Goal: Connect with others: Establish contact or relationships with other users

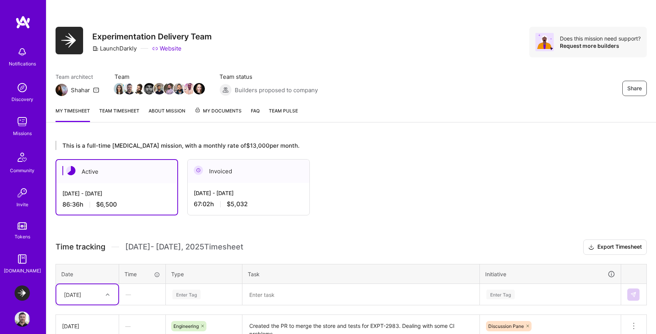
scroll to position [133, 0]
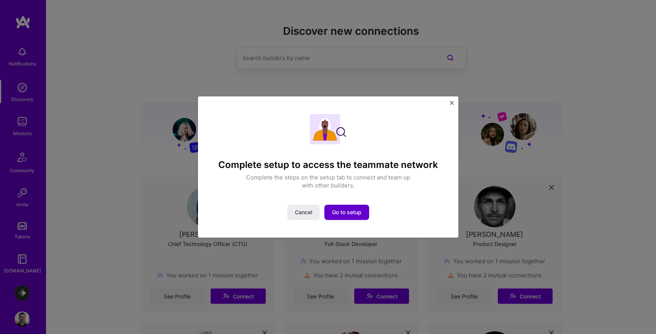
click at [352, 213] on span "Go to setup" at bounding box center [346, 213] width 29 height 8
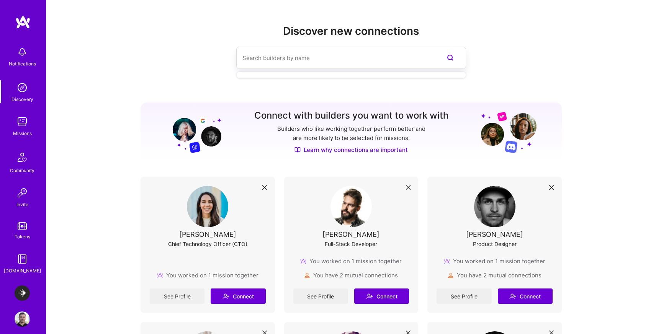
click at [259, 58] on input at bounding box center [335, 58] width 187 height 20
paste input "Fayyaz Adatia"
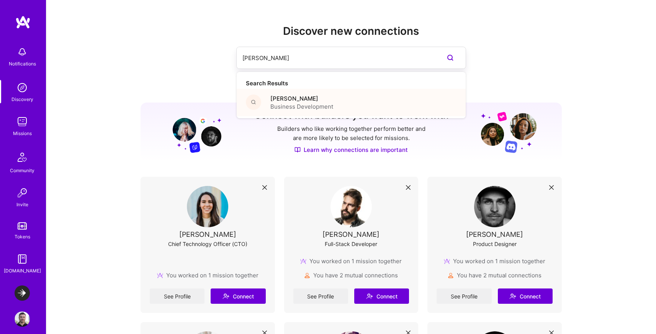
type input "Fayyaz Adatia"
click at [326, 98] on span "Fayyaz Adatia" at bounding box center [301, 99] width 63 height 8
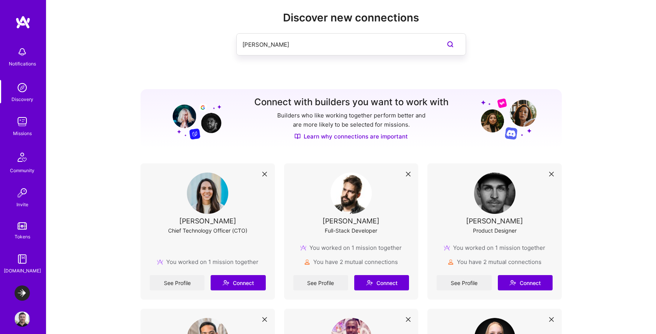
scroll to position [122, 0]
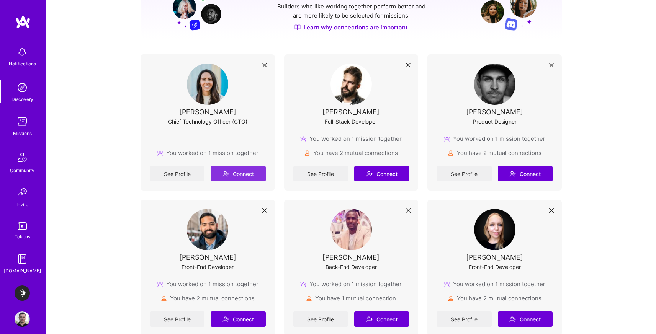
click at [247, 174] on button "Connect" at bounding box center [237, 173] width 55 height 15
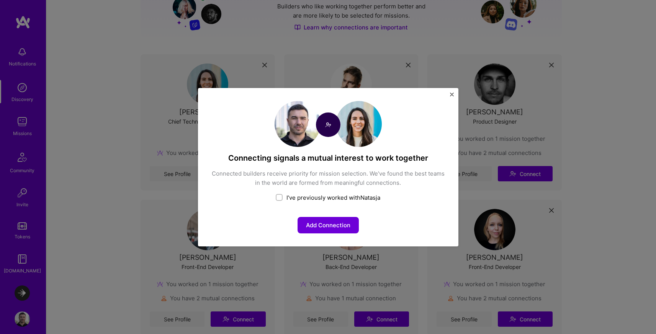
click at [452, 94] on img "Close" at bounding box center [452, 95] width 4 height 4
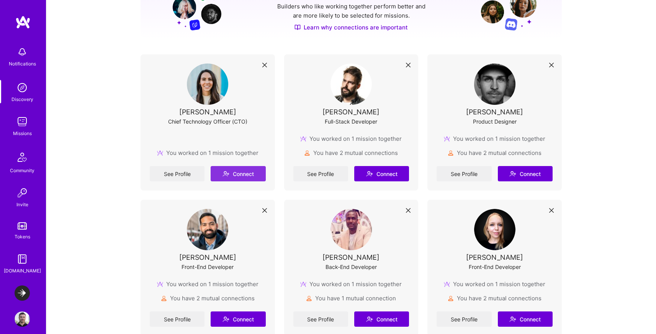
click at [252, 176] on button "Connect" at bounding box center [237, 173] width 55 height 15
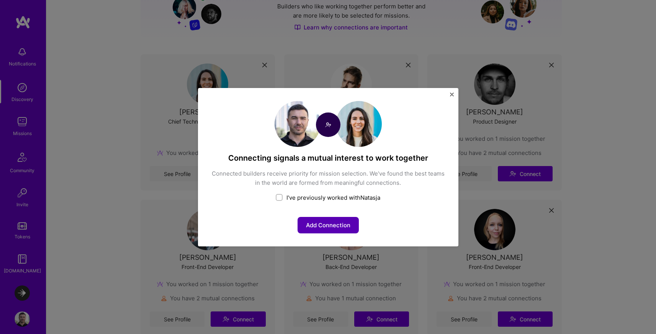
click at [338, 224] on button "Add Connection" at bounding box center [327, 225] width 61 height 16
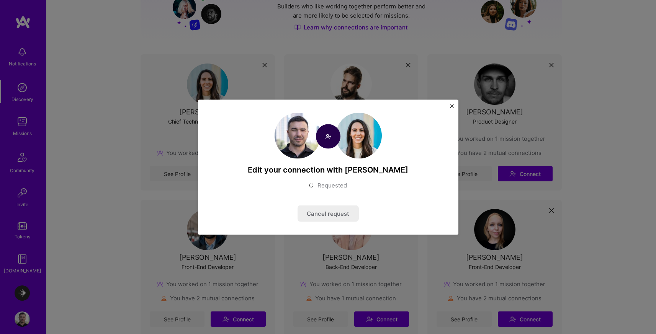
click at [451, 106] on img "Close" at bounding box center [452, 106] width 4 height 4
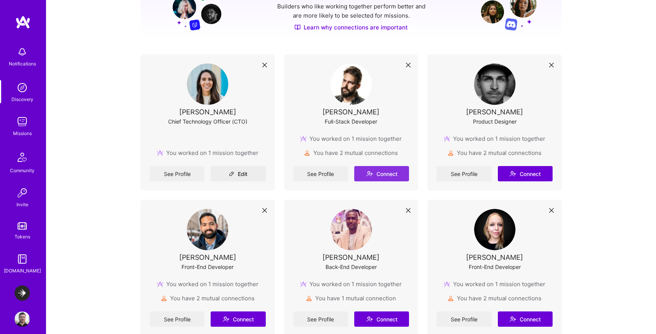
click at [383, 170] on button "Connect" at bounding box center [381, 173] width 55 height 15
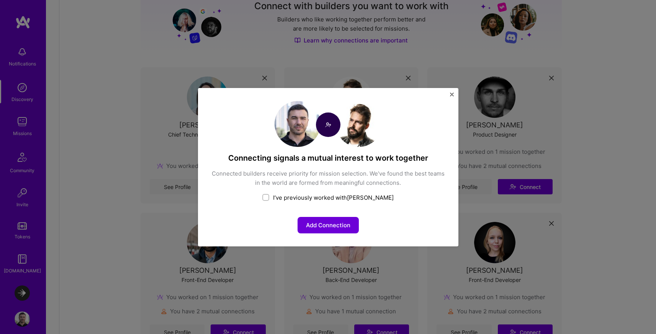
click at [451, 93] on img "Close" at bounding box center [452, 95] width 4 height 4
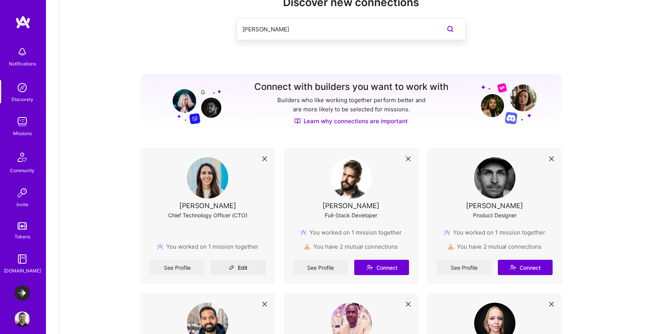
scroll to position [0, 0]
